Goal: Information Seeking & Learning: Learn about a topic

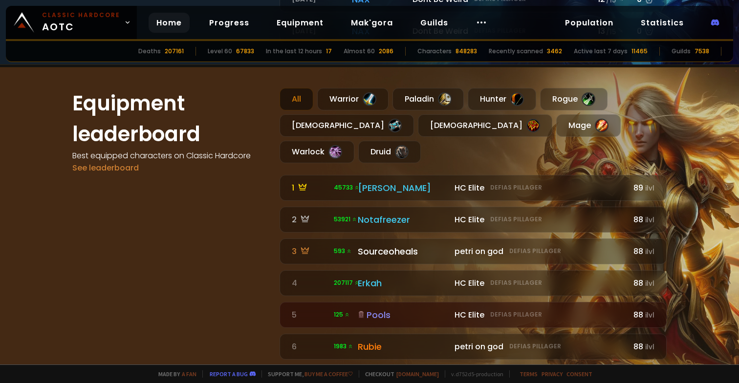
scroll to position [566, 0]
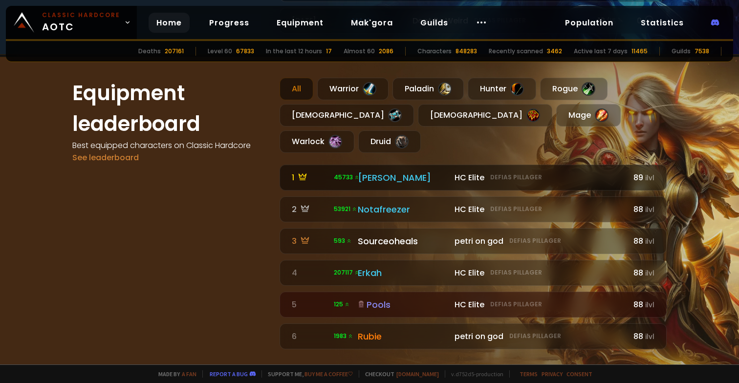
click at [373, 171] on div "[PERSON_NAME]" at bounding box center [403, 177] width 91 height 13
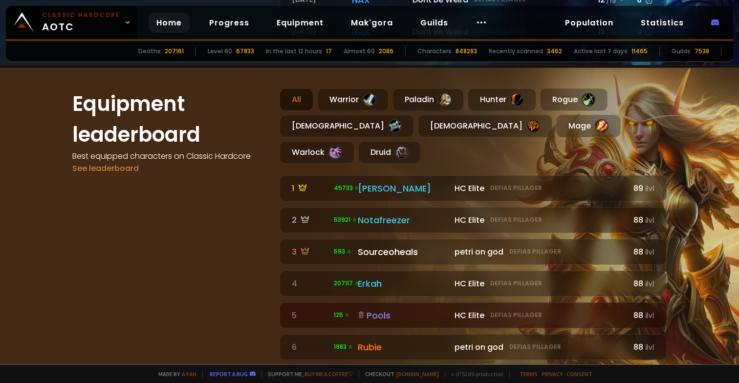
scroll to position [562, 0]
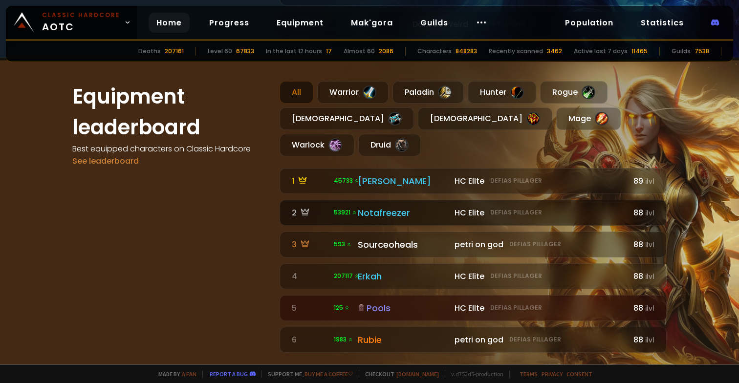
click at [397, 206] on div "Notafreezer" at bounding box center [403, 212] width 91 height 13
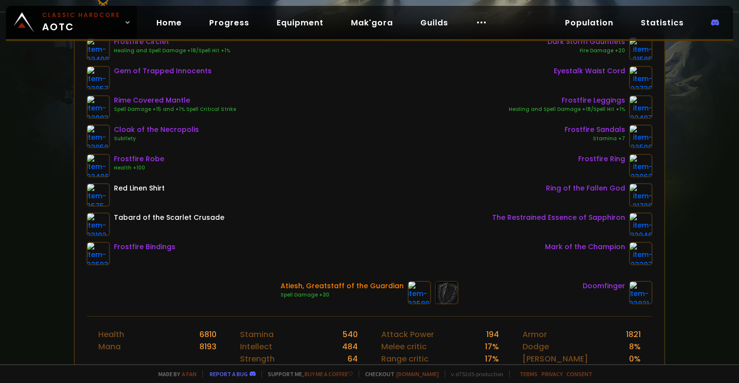
scroll to position [157, 0]
